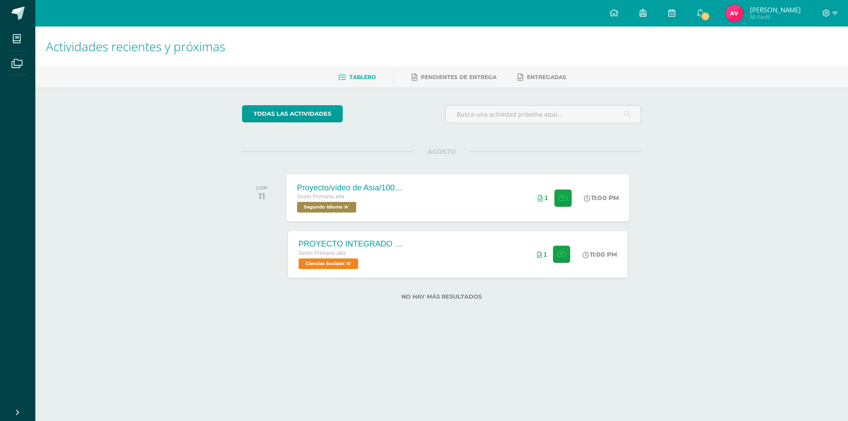
click at [540, 199] on icon at bounding box center [540, 198] width 5 height 6
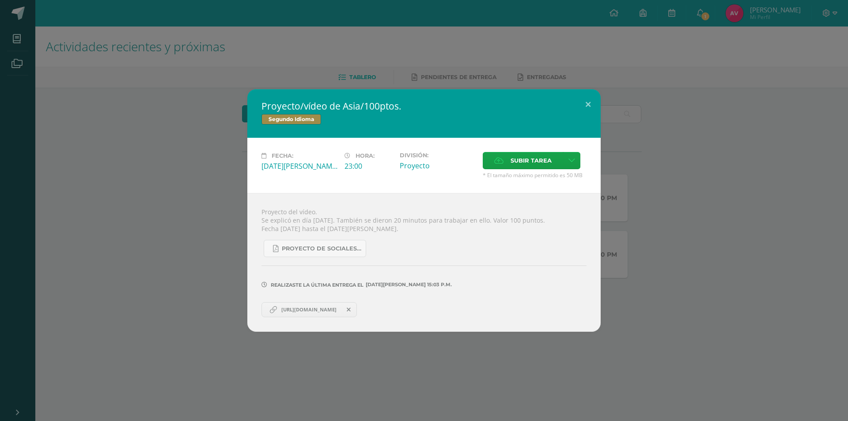
click at [341, 310] on span "[URL][DOMAIN_NAME]" at bounding box center [309, 309] width 64 height 7
click at [586, 104] on button at bounding box center [587, 104] width 25 height 30
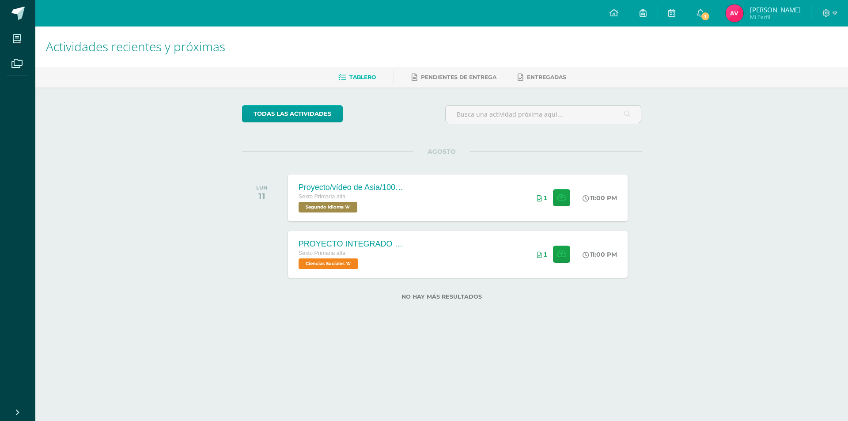
click at [764, 12] on span "[PERSON_NAME]" at bounding box center [775, 9] width 51 height 9
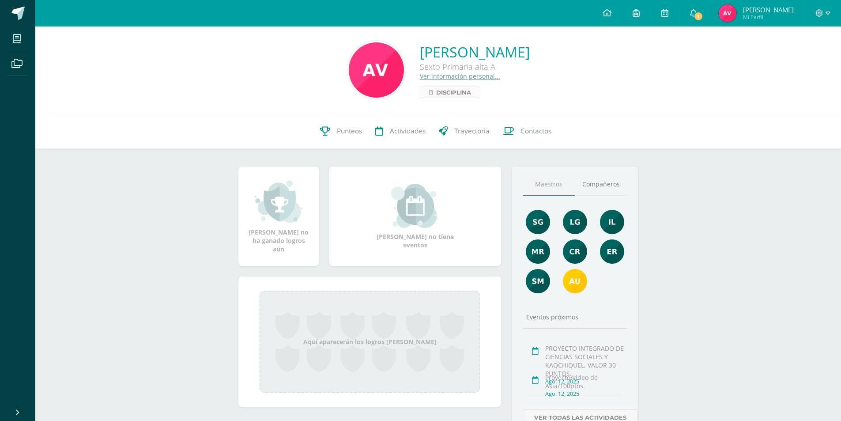
click at [436, 96] on span "Disciplina" at bounding box center [453, 92] width 35 height 11
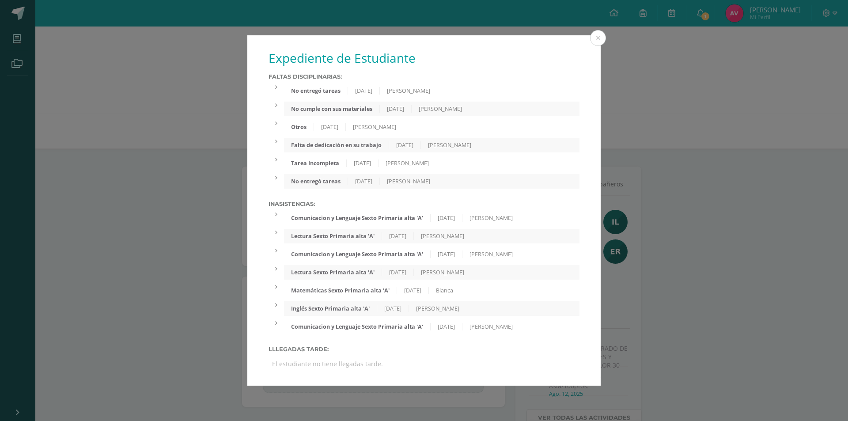
click at [334, 91] on div "No entregó tareas" at bounding box center [316, 91] width 64 height 8
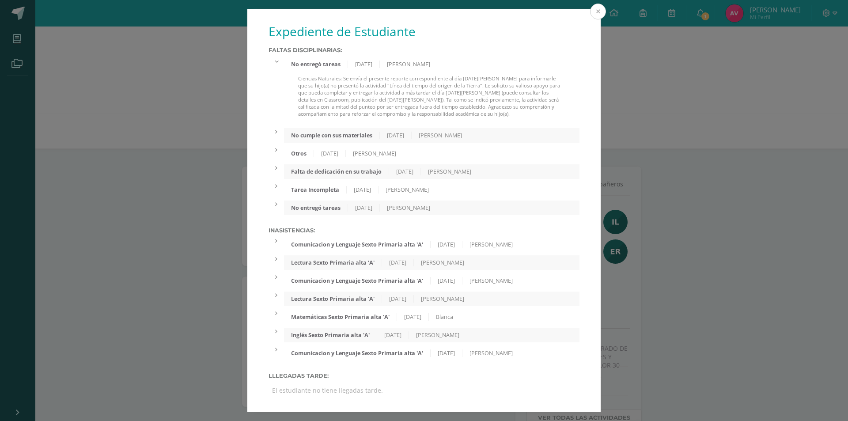
click at [595, 15] on button at bounding box center [598, 12] width 16 height 16
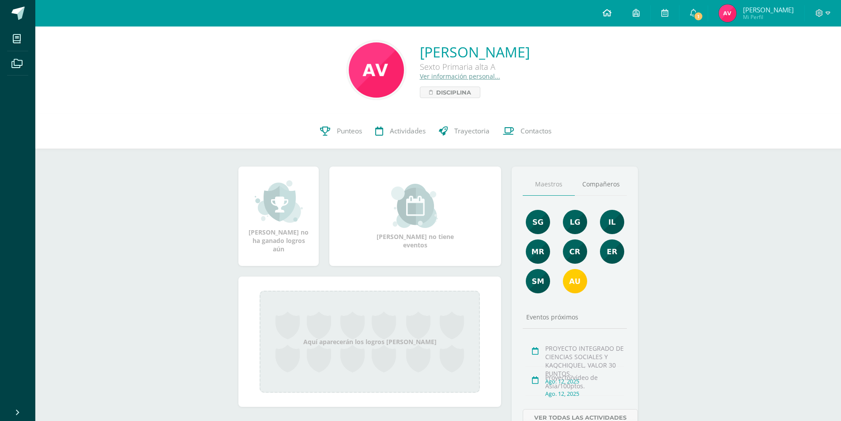
click at [612, 10] on icon at bounding box center [607, 13] width 9 height 8
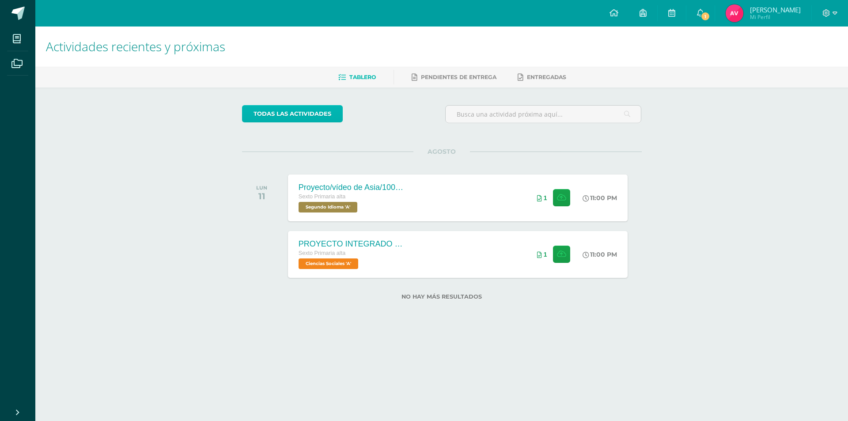
click at [297, 113] on link "todas las Actividades" at bounding box center [292, 113] width 101 height 17
